Goal: Task Accomplishment & Management: Manage account settings

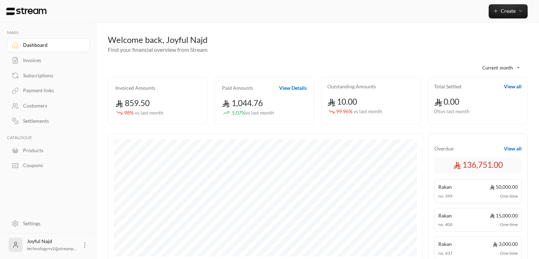
click at [77, 242] on div "Joyful Najd technology+v2@streamp..." at bounding box center [48, 244] width 82 height 23
click at [83, 244] on icon at bounding box center [84, 245] width 7 height 7
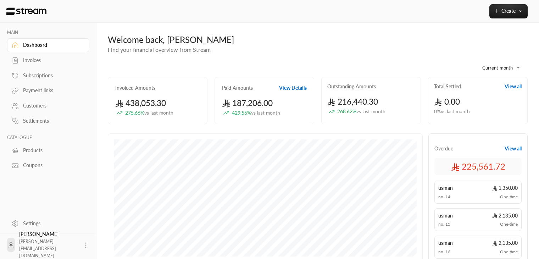
click at [82, 242] on icon at bounding box center [85, 245] width 7 height 7
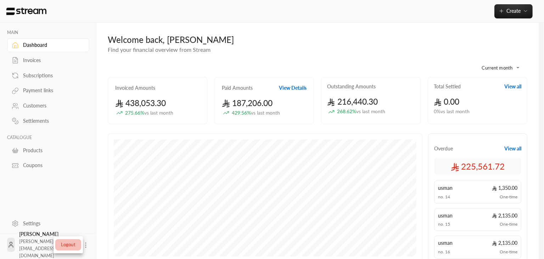
click at [77, 242] on li "Logout" at bounding box center [68, 244] width 26 height 11
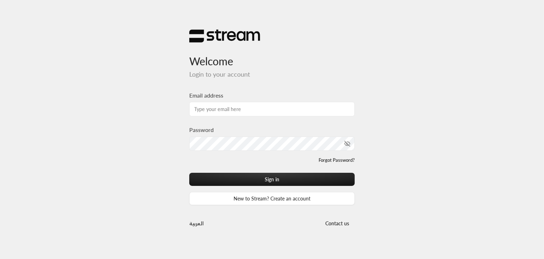
drag, startPoint x: 0, startPoint y: 0, endPoint x: 230, endPoint y: 112, distance: 256.2
click at [230, 112] on input "Email address" at bounding box center [272, 109] width 166 height 15
type input "[PERSON_NAME][EMAIL_ADDRESS][DOMAIN_NAME]"
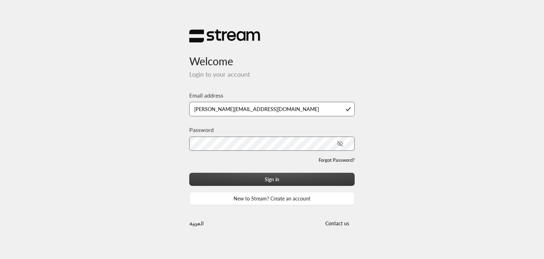
click at [257, 181] on button "Sign in" at bounding box center [272, 179] width 166 height 13
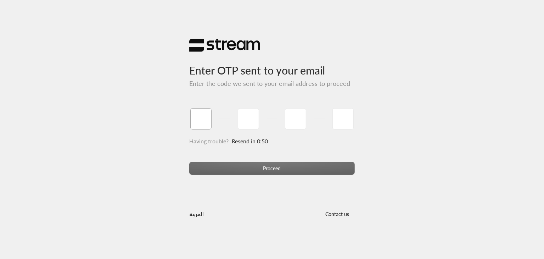
type input "1"
type input "2"
type input "3"
type input "4"
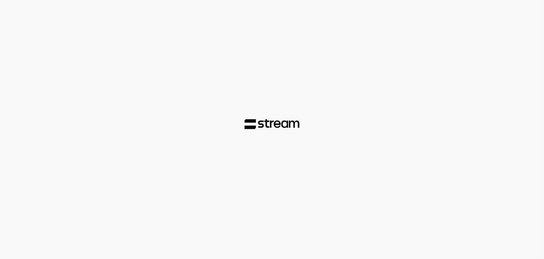
click at [267, 172] on div at bounding box center [272, 129] width 544 height 259
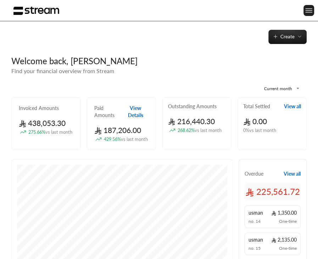
click at [308, 11] on img at bounding box center [309, 10] width 9 height 9
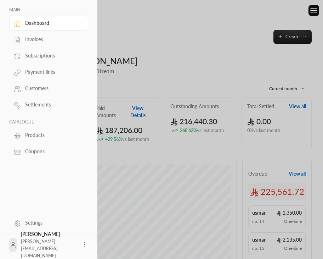
click at [213, 60] on div at bounding box center [161, 129] width 323 height 259
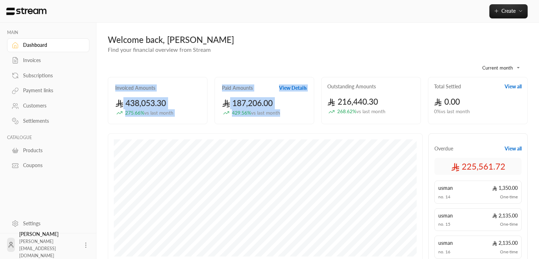
drag, startPoint x: 285, startPoint y: 113, endPoint x: 119, endPoint y: 63, distance: 173.8
click at [119, 63] on div "**********" at bounding box center [318, 91] width 420 height 74
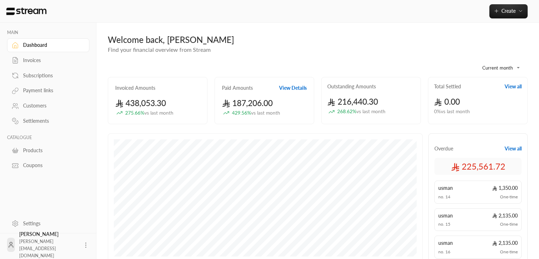
click at [185, 73] on div "**********" at bounding box center [318, 65] width 420 height 23
drag, startPoint x: 190, startPoint y: 40, endPoint x: 98, endPoint y: 38, distance: 92.3
click at [98, 38] on div "**********" at bounding box center [317, 247] width 443 height 449
copy div "Welcome back, [PERSON_NAME]"
